Goal: Check status: Check status

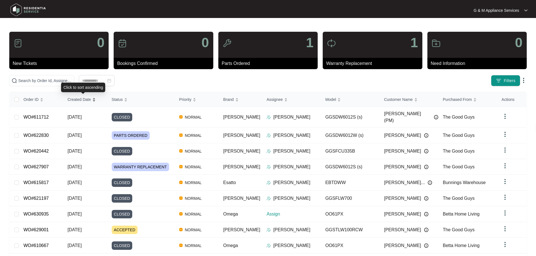
click at [82, 100] on span "Created Date" at bounding box center [78, 99] width 23 height 6
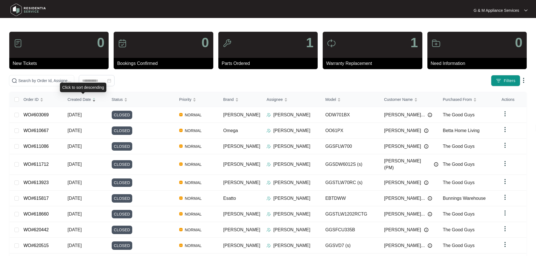
click at [82, 100] on span "Created Date" at bounding box center [78, 99] width 23 height 6
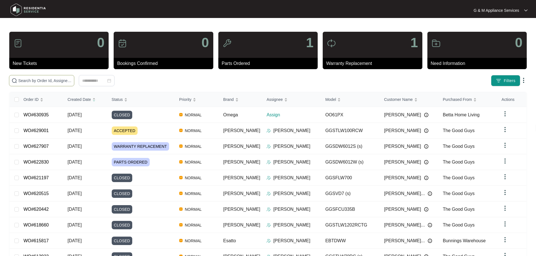
click at [72, 80] on input "text" at bounding box center [44, 81] width 53 height 6
paste input "622830"
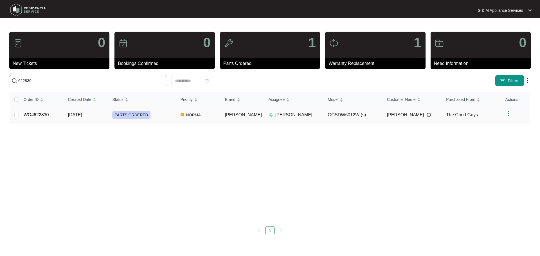
type input "622830"
drag, startPoint x: 40, startPoint y: 114, endPoint x: 70, endPoint y: 121, distance: 30.8
click at [39, 114] on link "WO#622830" at bounding box center [36, 114] width 25 height 5
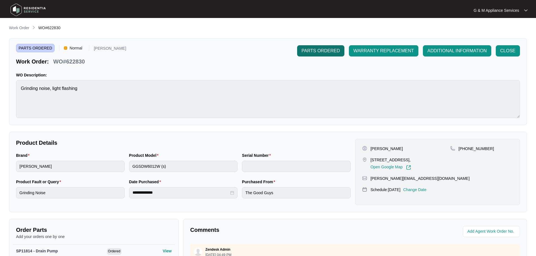
drag, startPoint x: 319, startPoint y: 49, endPoint x: 195, endPoint y: 101, distance: 133.9
click at [318, 49] on span "PARTS ORDERED" at bounding box center [320, 51] width 38 height 7
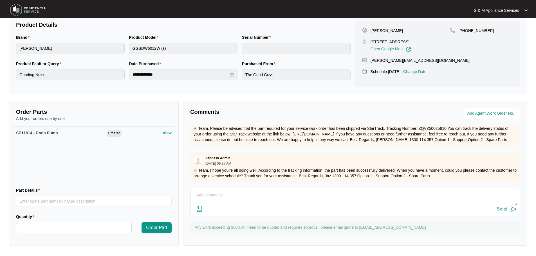
scroll to position [116, 0]
click at [242, 195] on textarea at bounding box center [354, 198] width 323 height 15
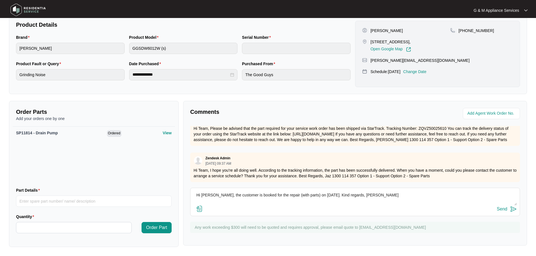
type textarea "Hi [PERSON_NAME], the customer is booked for the repair (with parts) on [DATE].…"
click at [512, 209] on img at bounding box center [513, 209] width 7 height 7
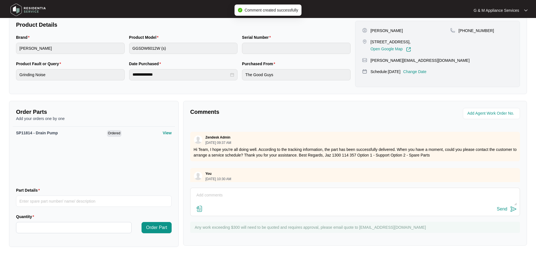
scroll to position [146, 0]
